Goal: Entertainment & Leisure: Consume media (video, audio)

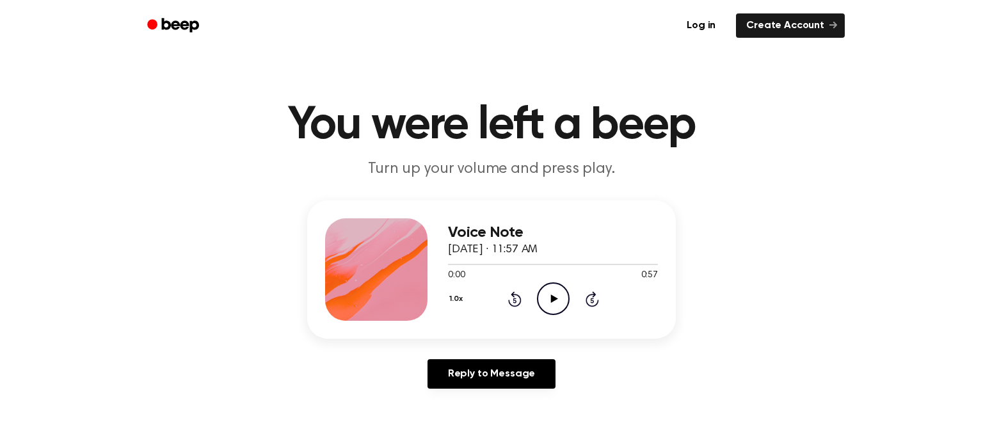
click at [551, 293] on icon "Play Audio" at bounding box center [553, 298] width 33 height 33
click at [554, 303] on icon "Play Audio" at bounding box center [553, 298] width 33 height 33
